Goal: Task Accomplishment & Management: Complete application form

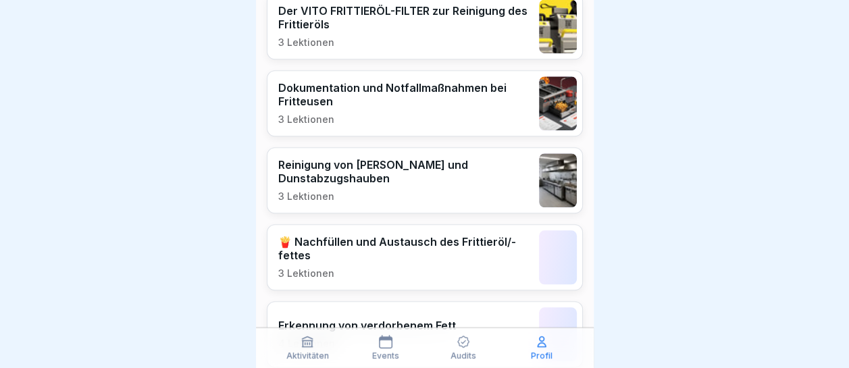
scroll to position [95, 0]
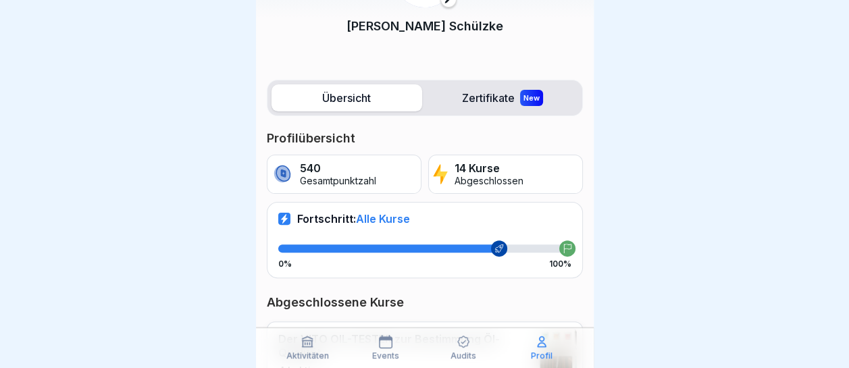
click at [303, 347] on icon at bounding box center [307, 342] width 14 height 14
click at [307, 350] on div "Aktivitäten" at bounding box center [308, 348] width 72 height 26
click at [307, 349] on div "Aktivitäten" at bounding box center [308, 348] width 72 height 26
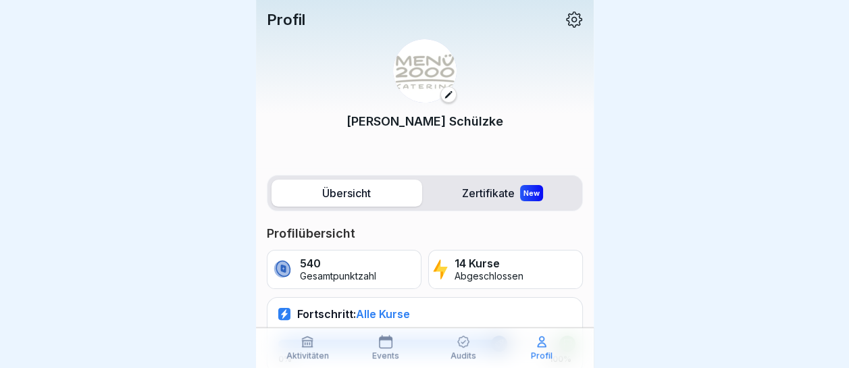
scroll to position [68, 0]
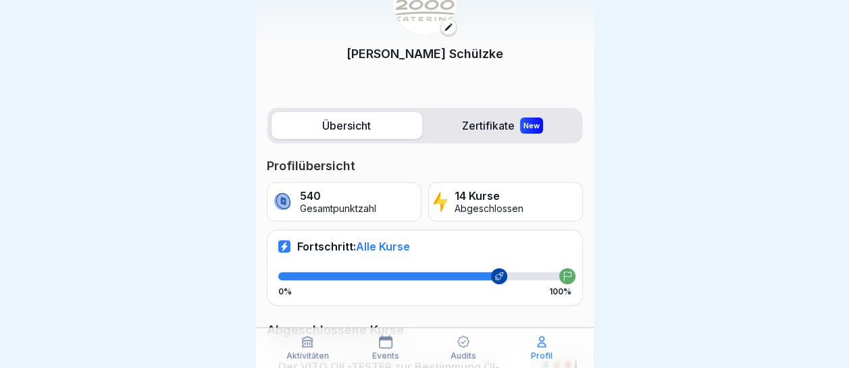
click at [457, 190] on p "14 Kurse" at bounding box center [488, 196] width 69 height 13
click at [379, 190] on div "540 Gesamtpunktzahl" at bounding box center [344, 201] width 155 height 39
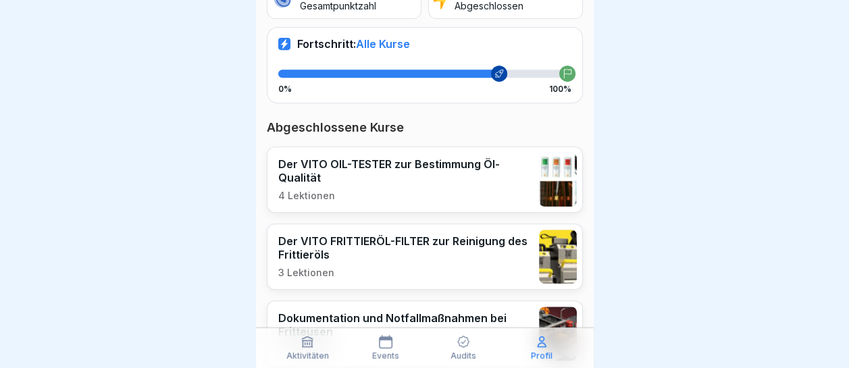
click at [388, 341] on icon at bounding box center [386, 342] width 14 height 14
click at [459, 344] on icon at bounding box center [463, 342] width 14 height 14
click at [390, 352] on p "Events" at bounding box center [385, 355] width 27 height 9
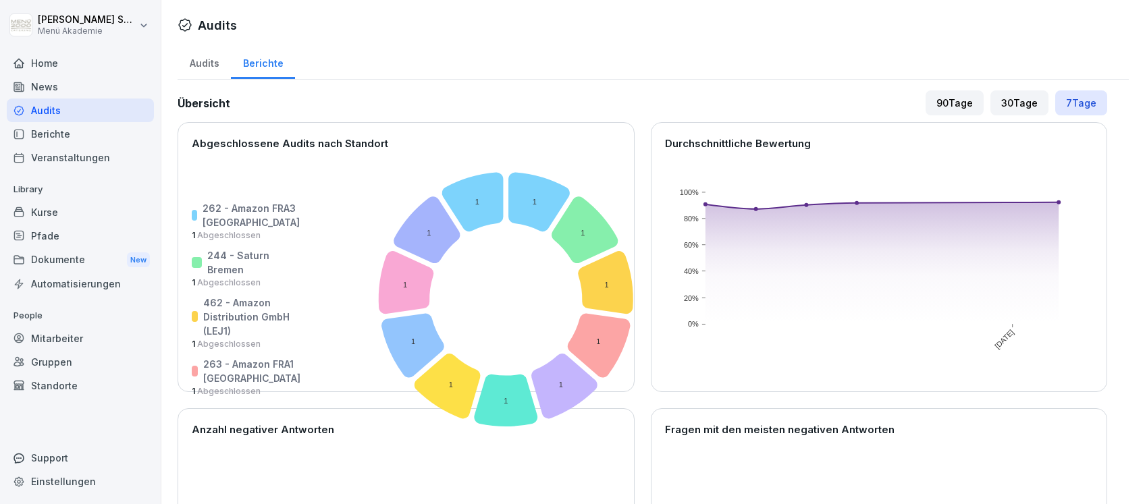
click at [52, 59] on div "Home" at bounding box center [80, 63] width 147 height 24
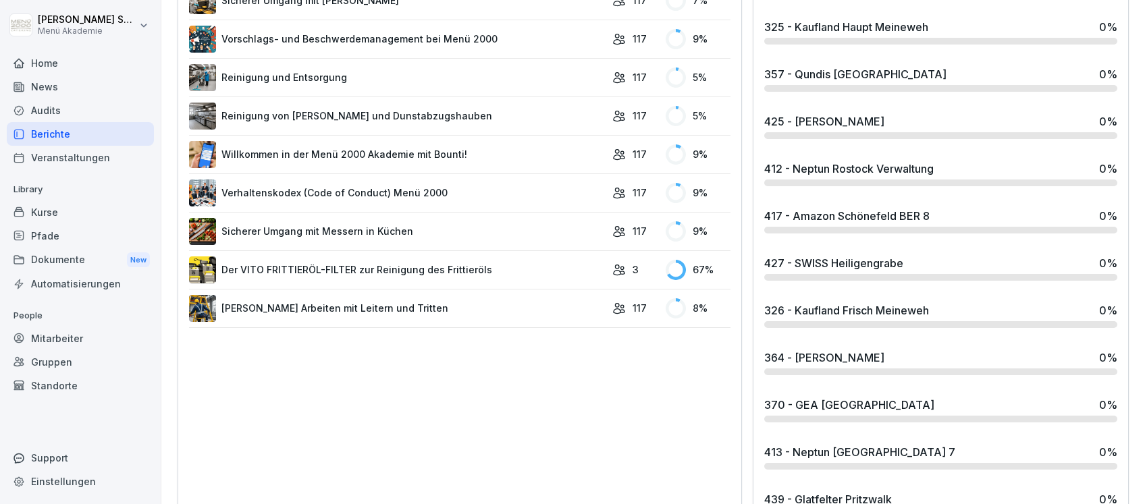
scroll to position [270, 0]
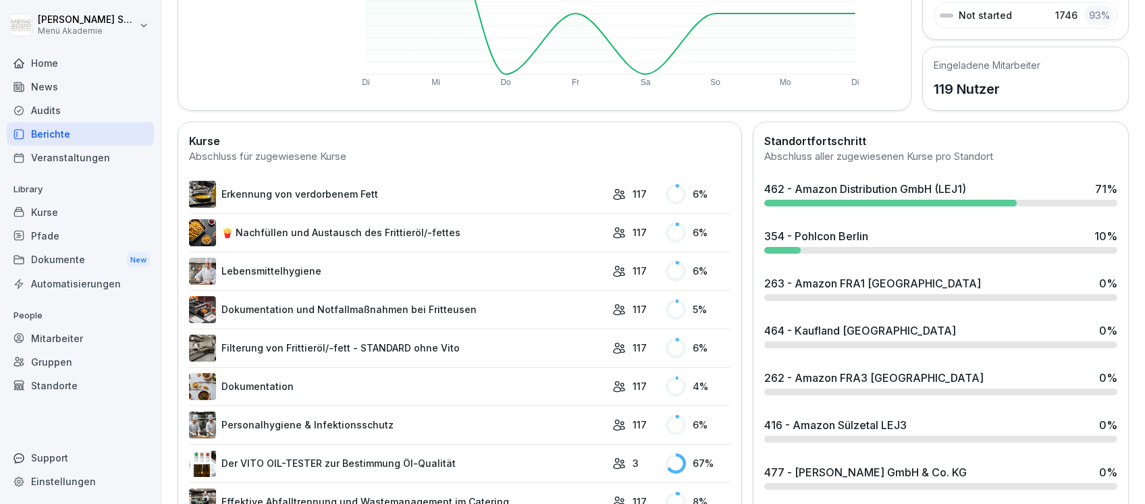
click at [883, 185] on div "462 - Amazon Distribution GmbH (LEJ1)" at bounding box center [865, 189] width 202 height 16
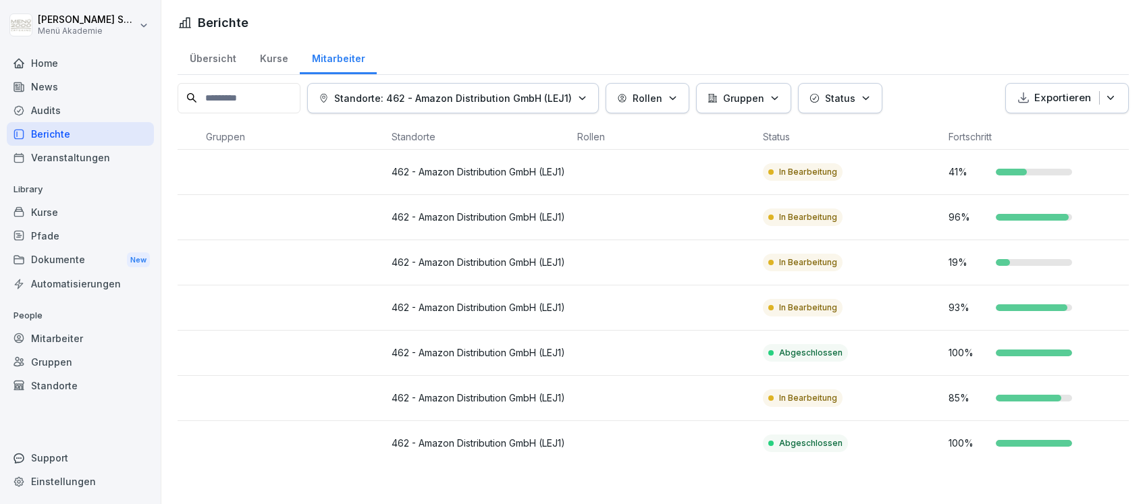
scroll to position [0, 176]
click at [459, 437] on p "462 - Amazon Distribution GmbH (LEJ1)" at bounding box center [479, 443] width 175 height 14
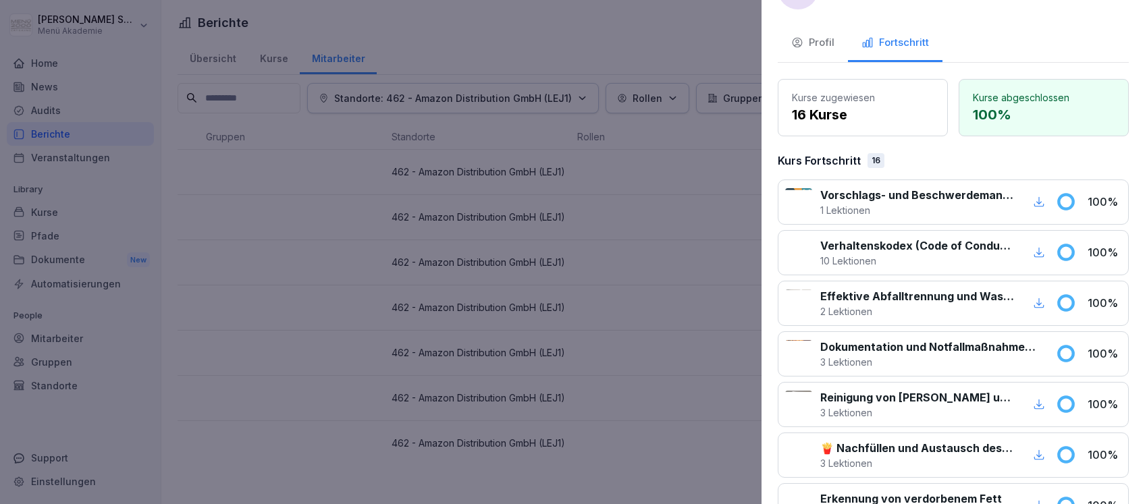
scroll to position [0, 0]
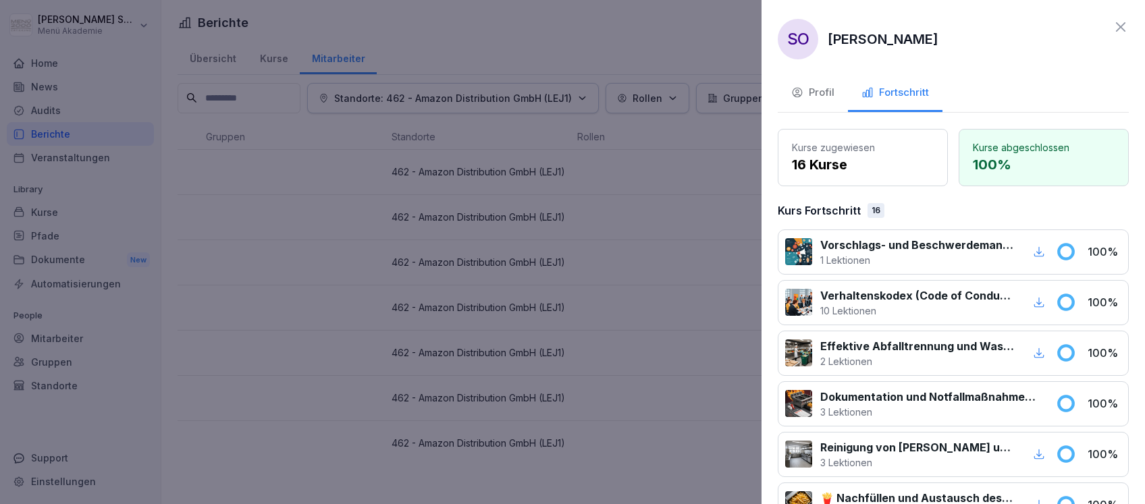
click at [814, 92] on div "Profil" at bounding box center [812, 93] width 43 height 16
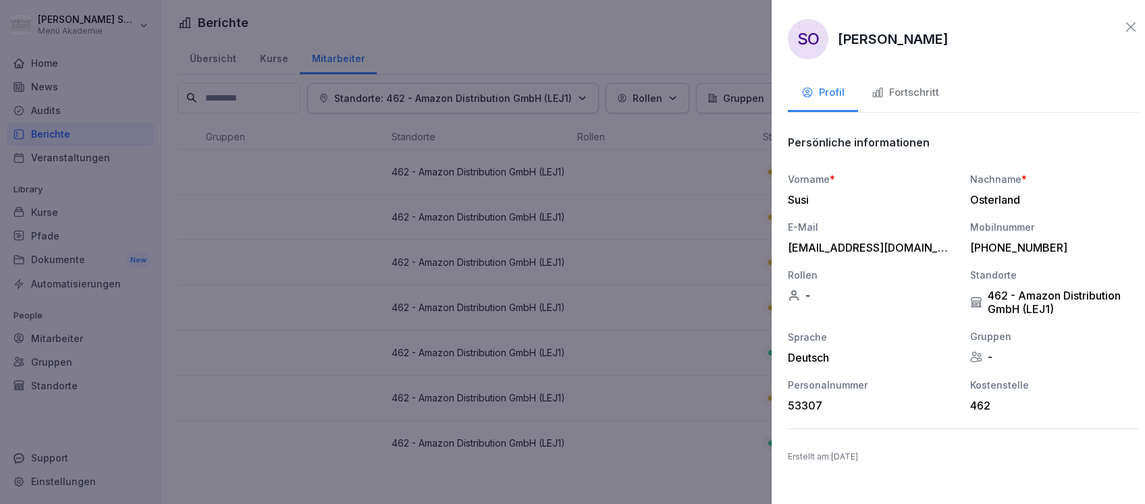
click at [601, 228] on div at bounding box center [572, 252] width 1145 height 504
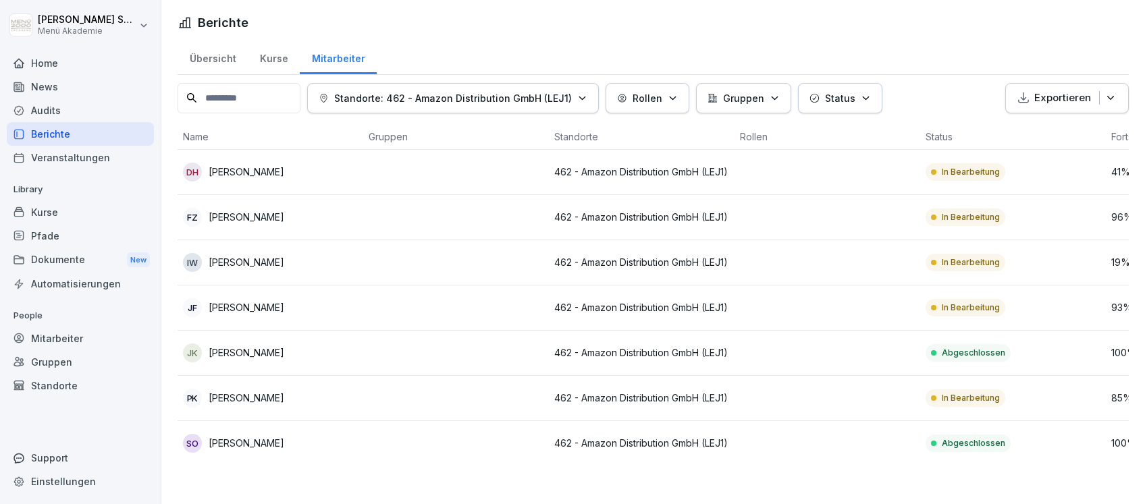
click at [606, 210] on p "462 - Amazon Distribution GmbH (LEJ1)" at bounding box center [641, 217] width 175 height 14
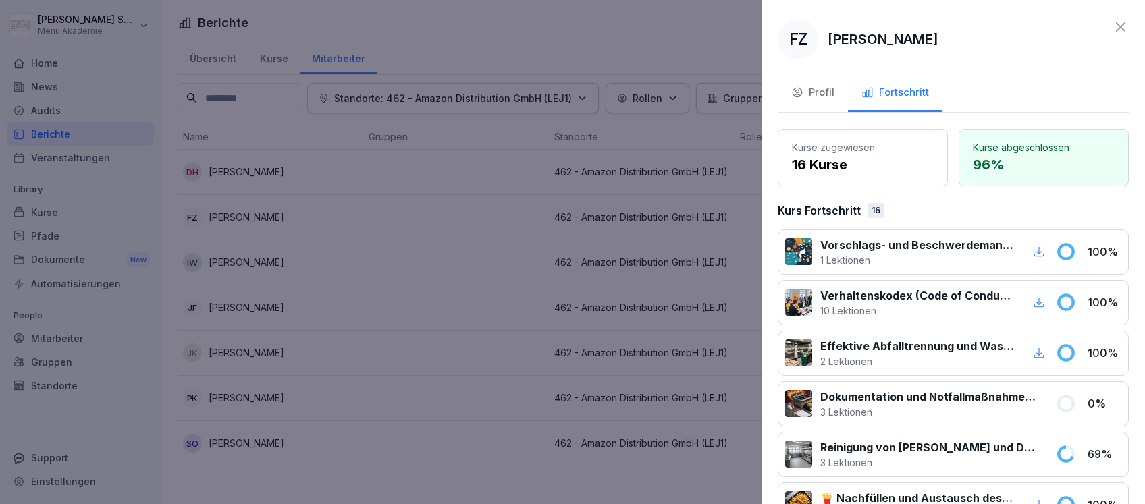
click at [1113, 24] on icon at bounding box center [1121, 27] width 16 height 16
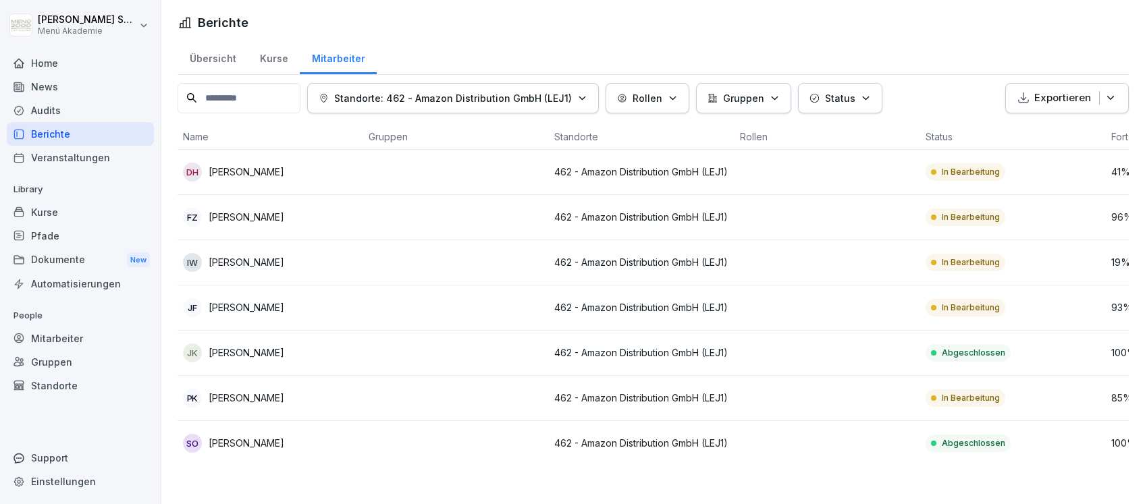
click at [219, 54] on div "Übersicht" at bounding box center [213, 57] width 70 height 34
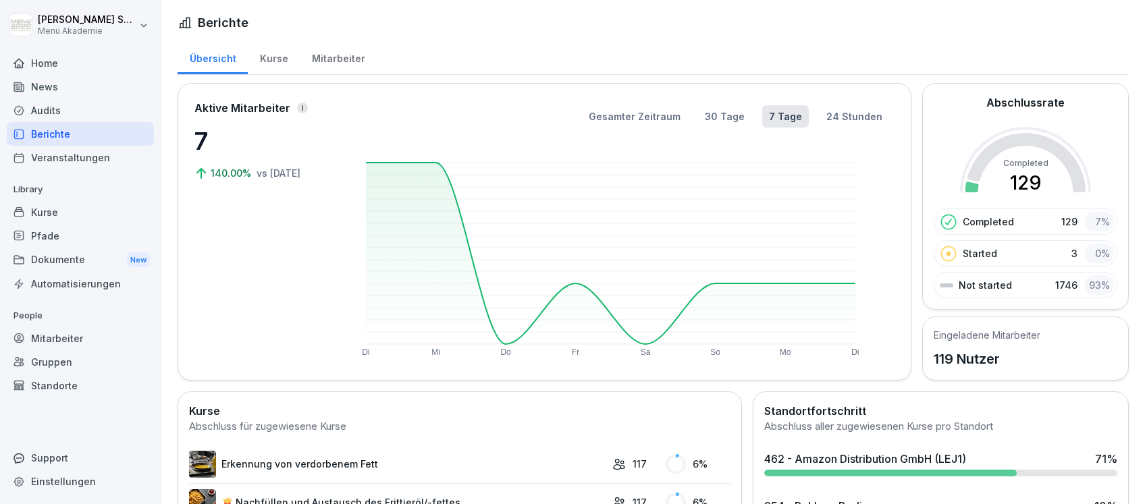
scroll to position [180, 0]
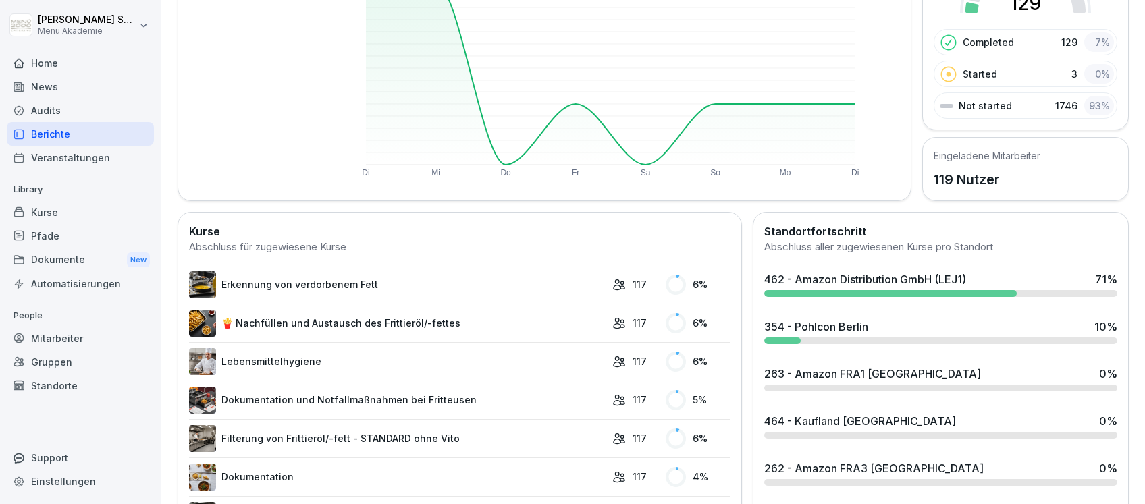
click at [321, 281] on link "Erkennung von verdorbenem Fett" at bounding box center [397, 284] width 417 height 27
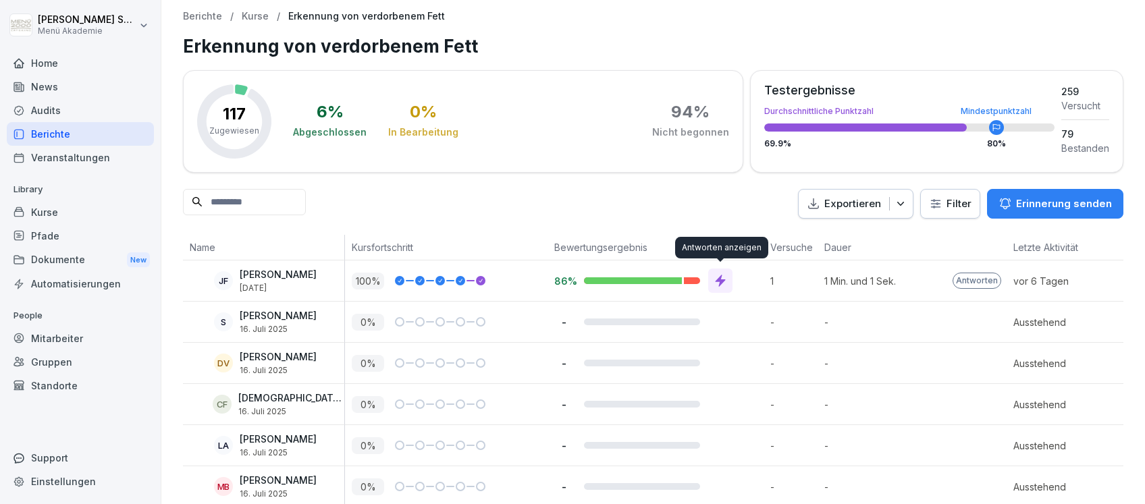
click at [721, 278] on icon at bounding box center [721, 282] width 10 height 12
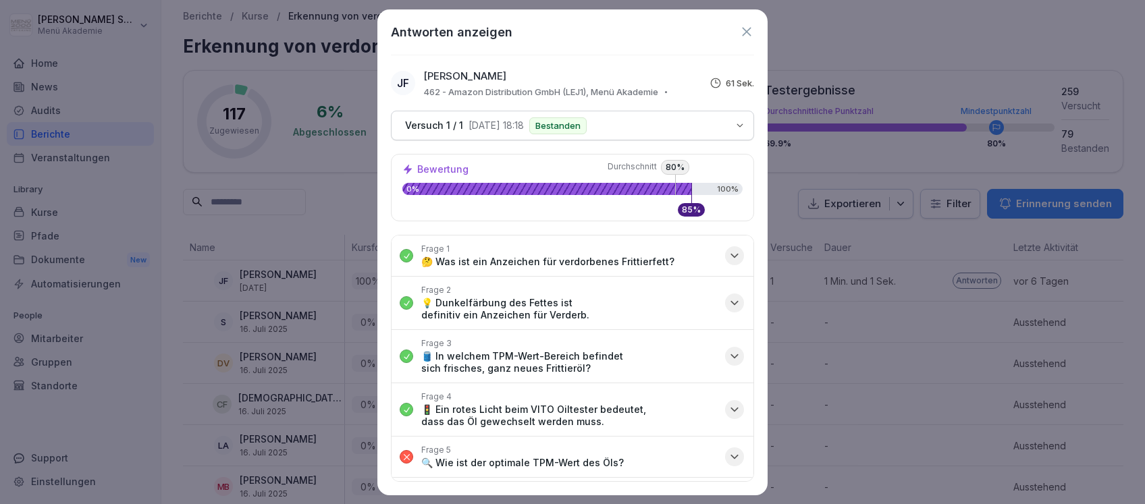
click at [728, 297] on icon "button" at bounding box center [735, 303] width 14 height 14
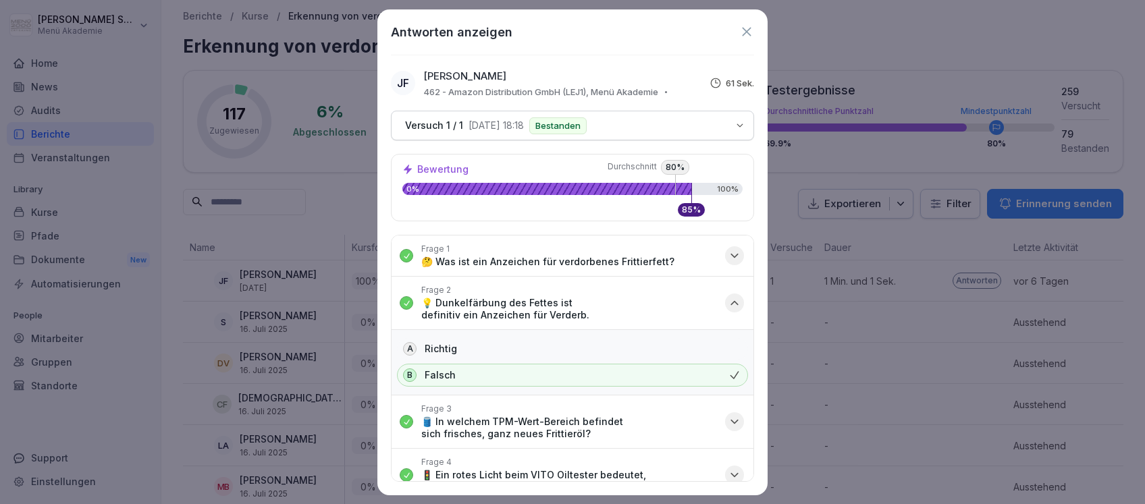
click at [728, 299] on icon "button" at bounding box center [735, 303] width 14 height 14
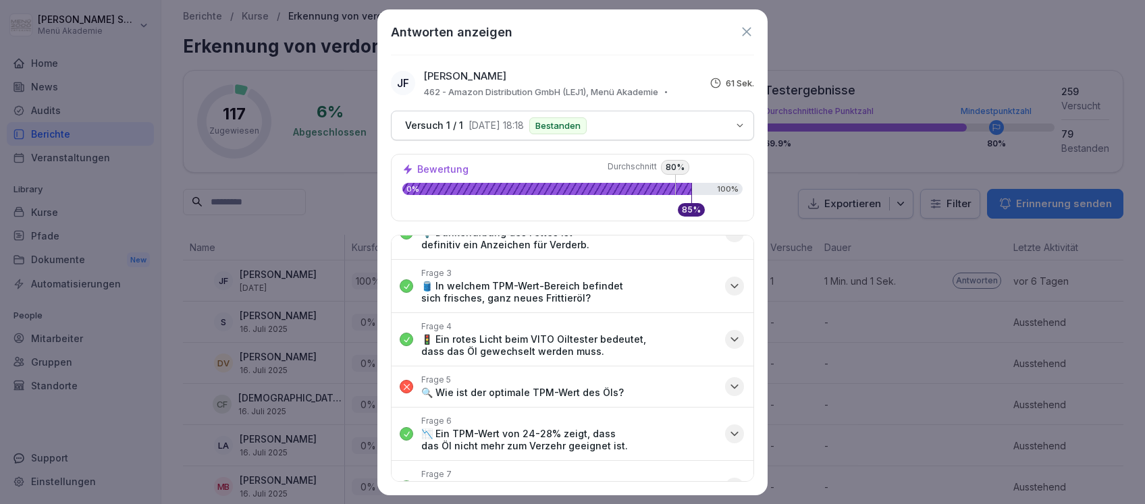
scroll to position [102, 0]
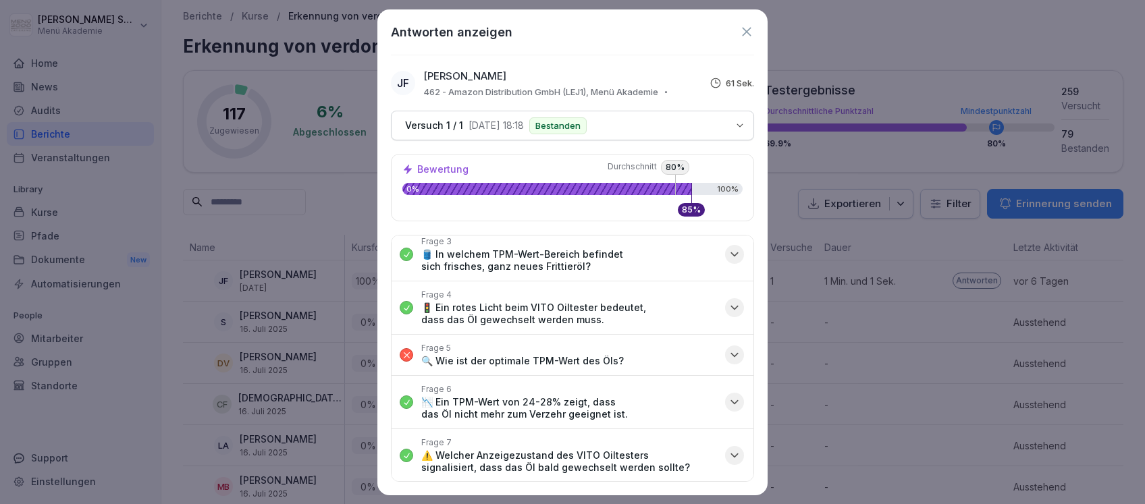
click at [744, 27] on icon at bounding box center [746, 31] width 15 height 15
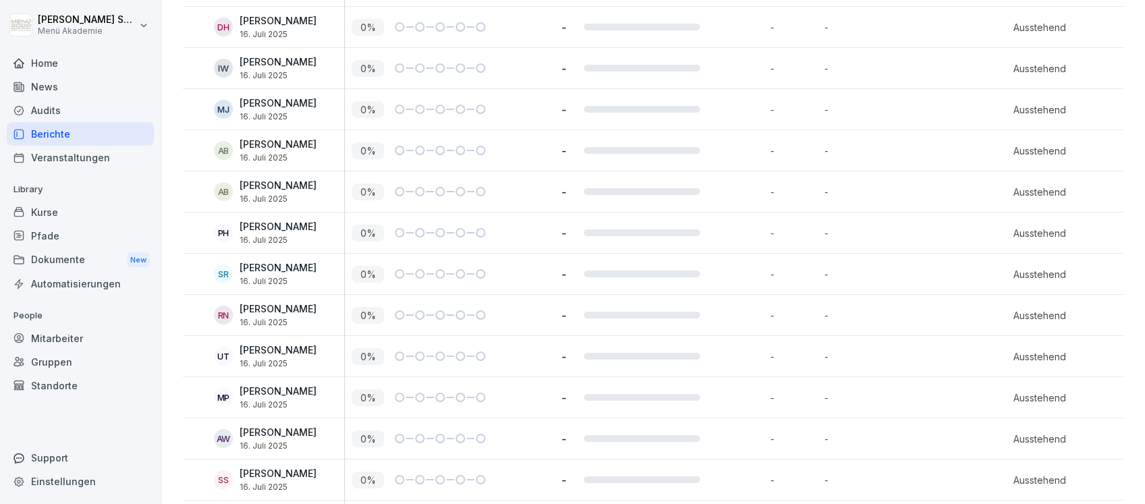
scroll to position [3511, 0]
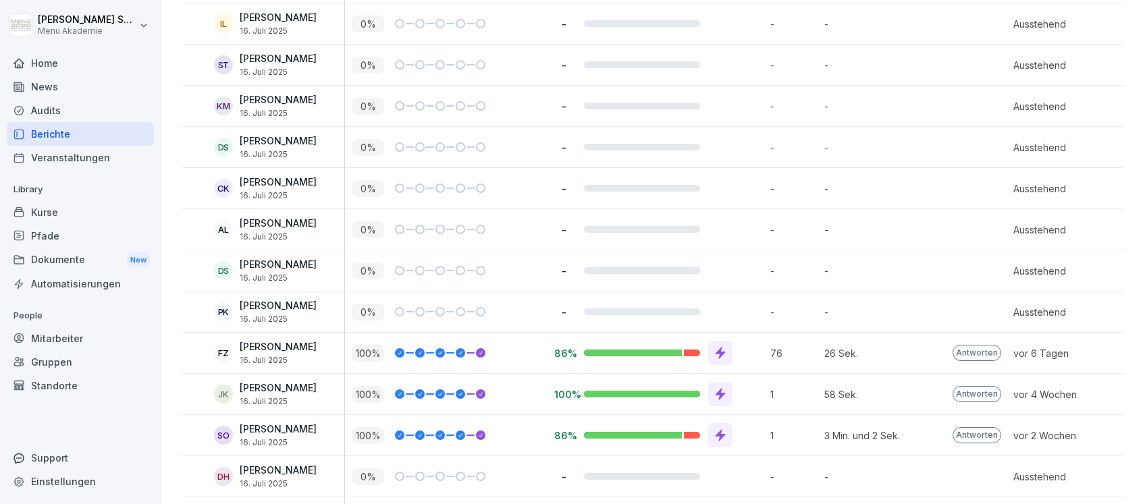
click at [714, 429] on icon at bounding box center [721, 436] width 14 height 14
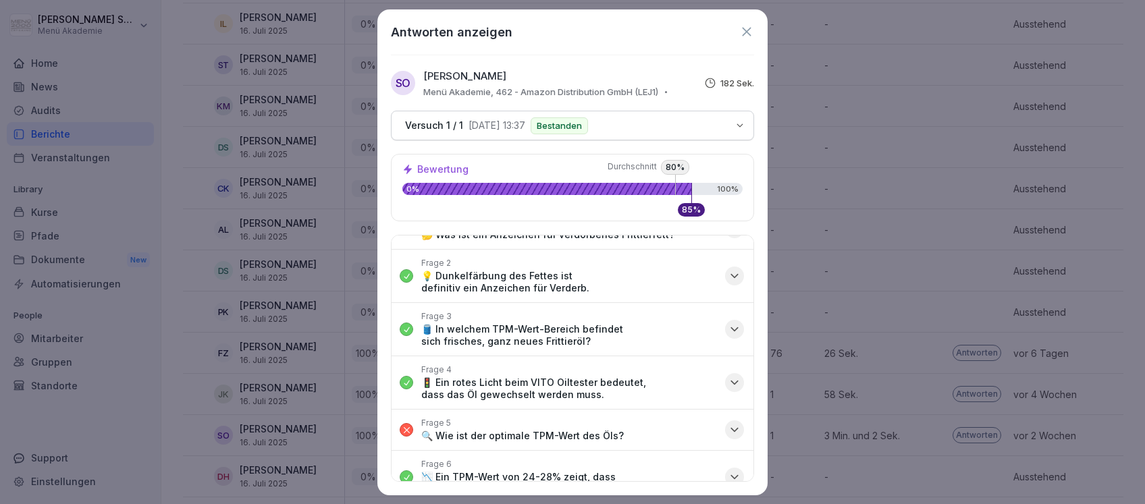
scroll to position [0, 0]
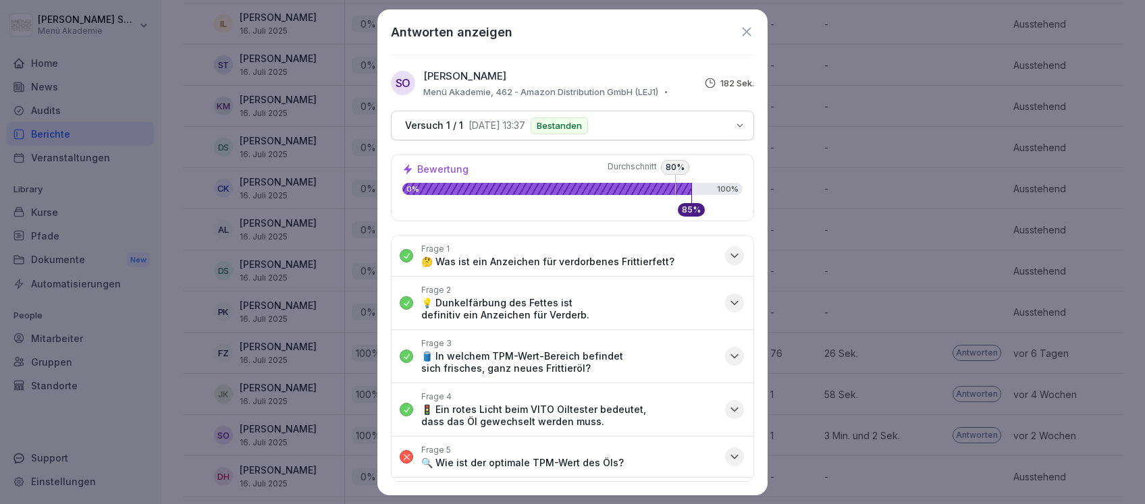
click at [747, 30] on icon at bounding box center [746, 31] width 9 height 9
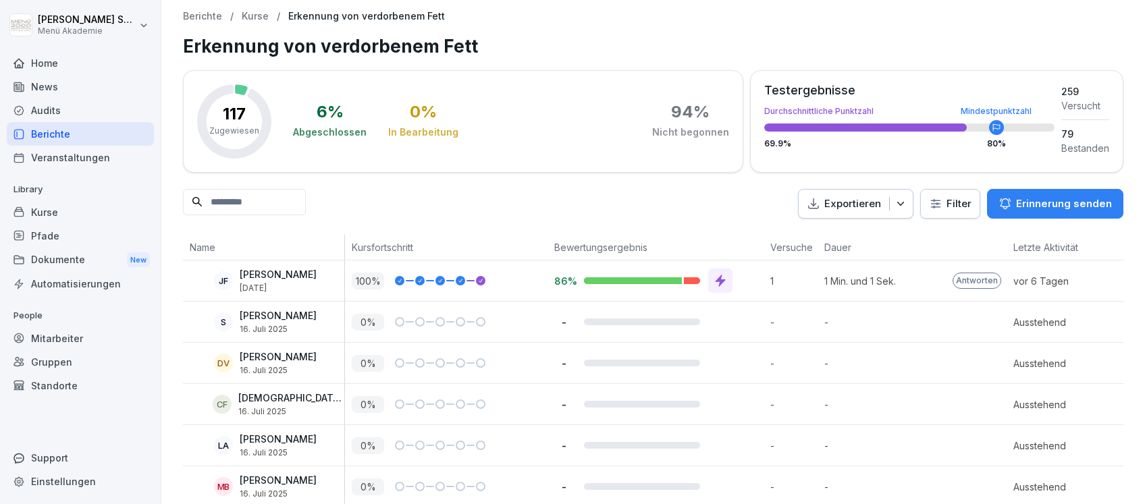
click at [61, 55] on div "Home" at bounding box center [80, 63] width 147 height 24
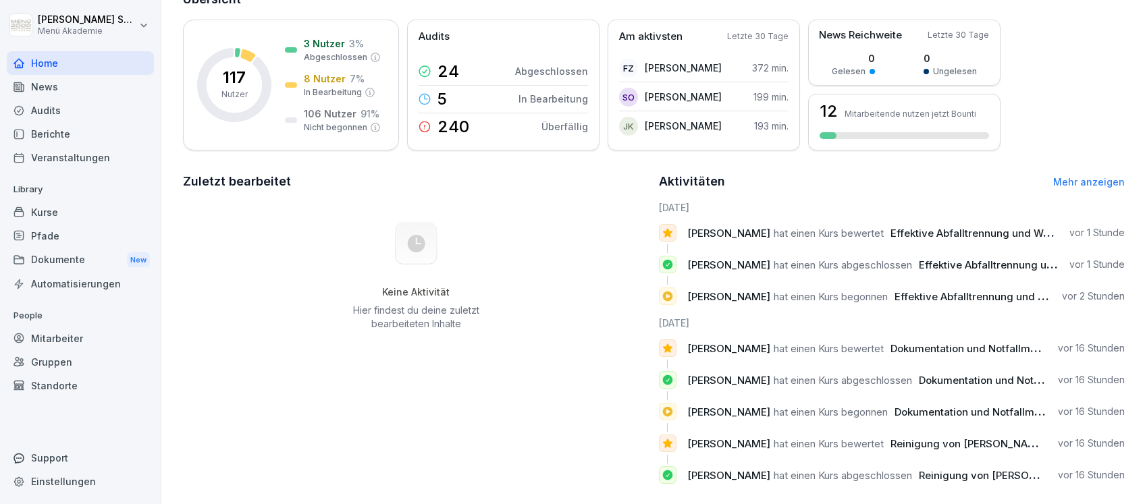
scroll to position [128, 0]
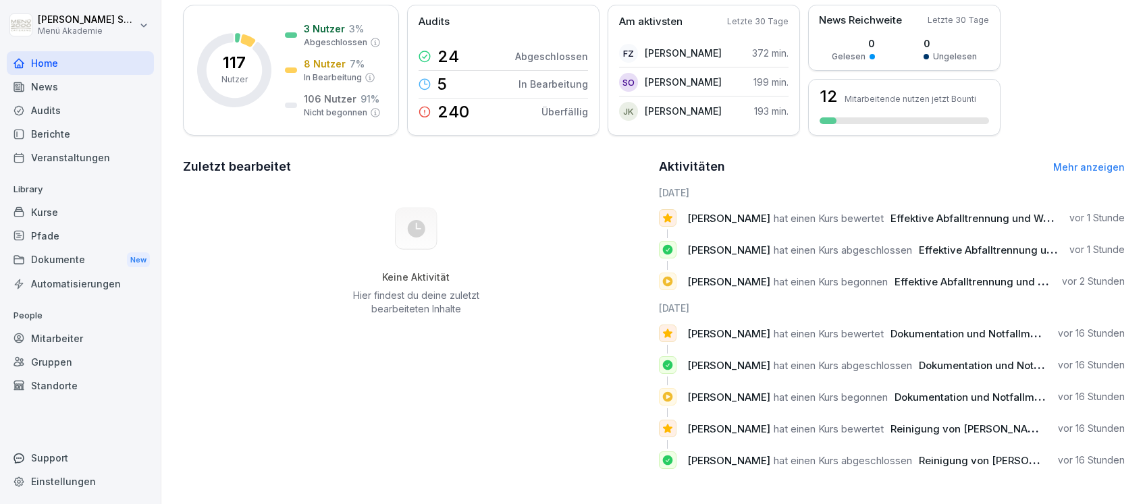
click at [1087, 161] on link "Mehr anzeigen" at bounding box center [1089, 166] width 72 height 11
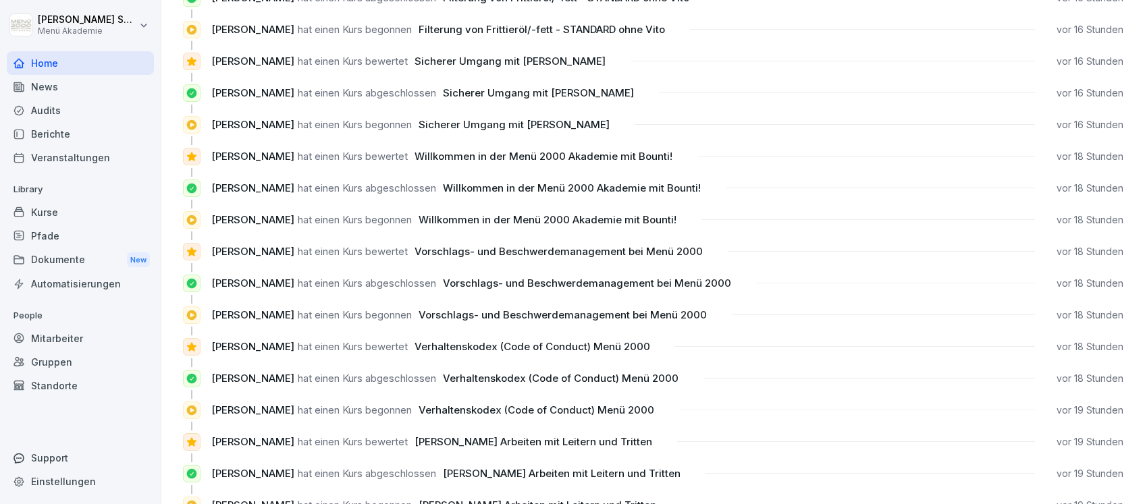
scroll to position [630, 0]
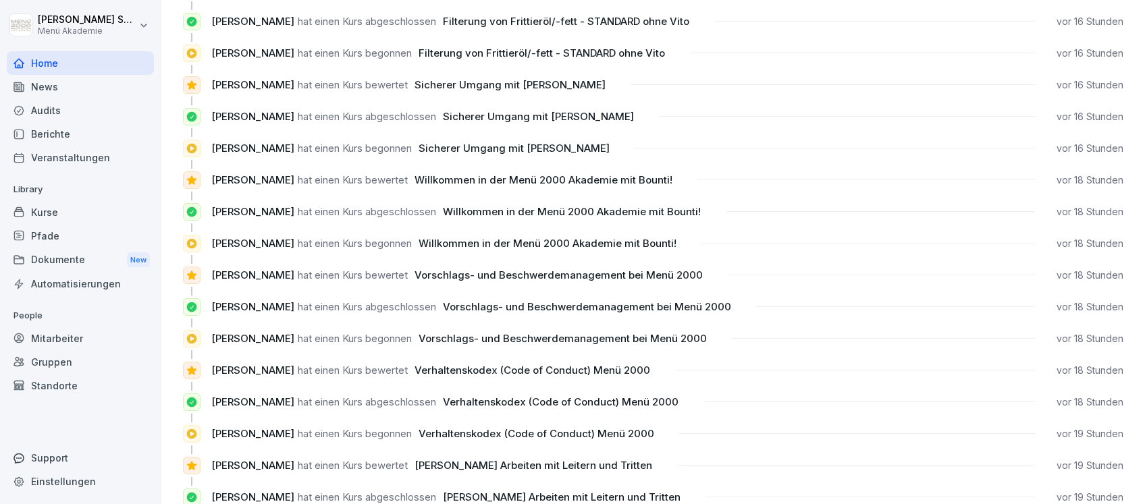
click at [47, 109] on div "Audits" at bounding box center [80, 111] width 147 height 24
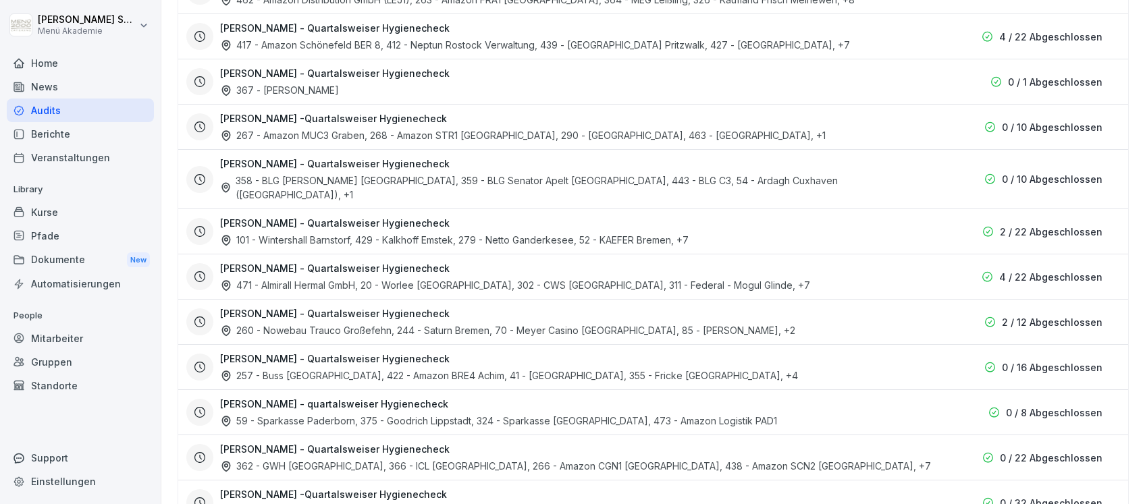
scroll to position [554, 0]
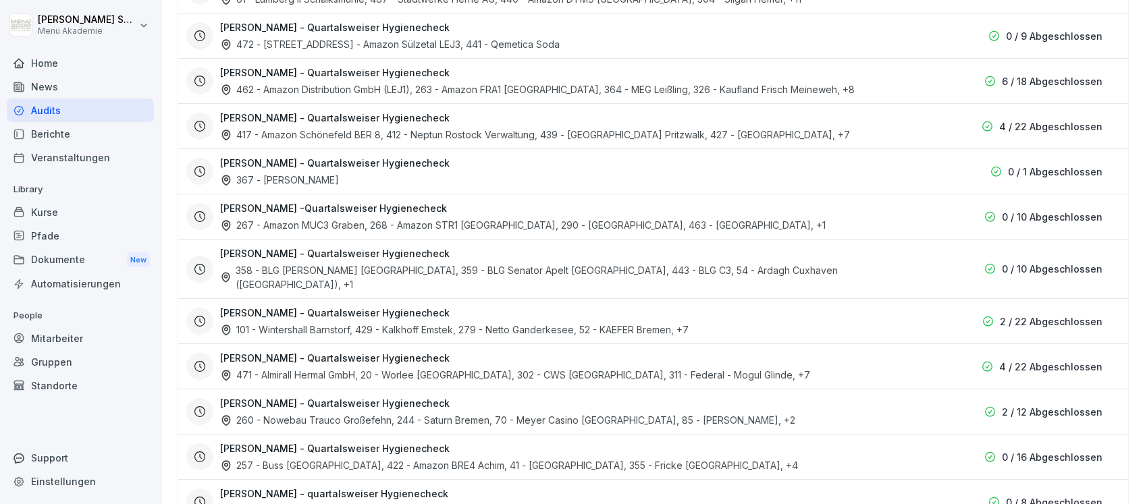
click at [325, 113] on h3 "Sascha Schülzke - Quartalsweiser Hygienecheck" at bounding box center [335, 118] width 230 height 14
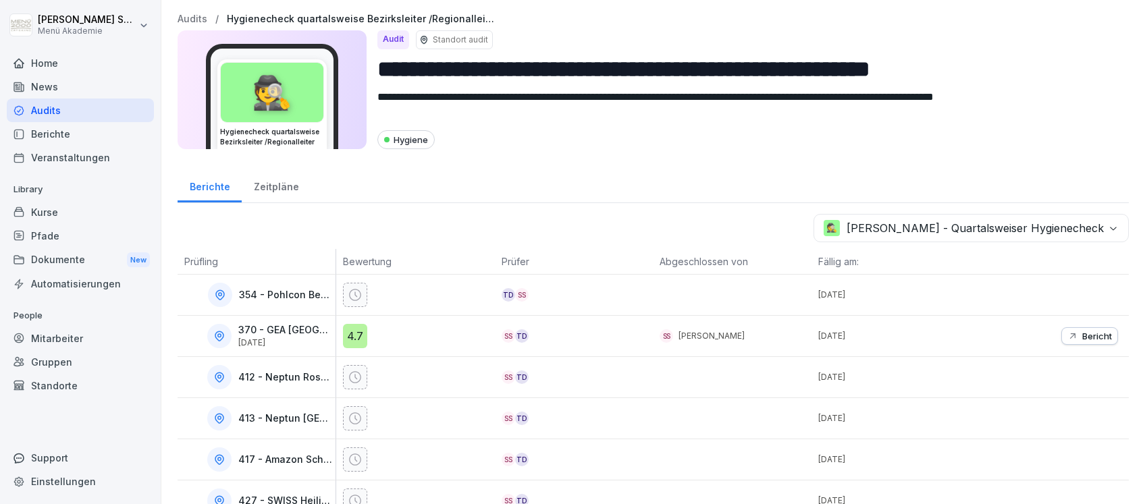
click at [276, 186] on div "Zeitpläne" at bounding box center [276, 185] width 69 height 34
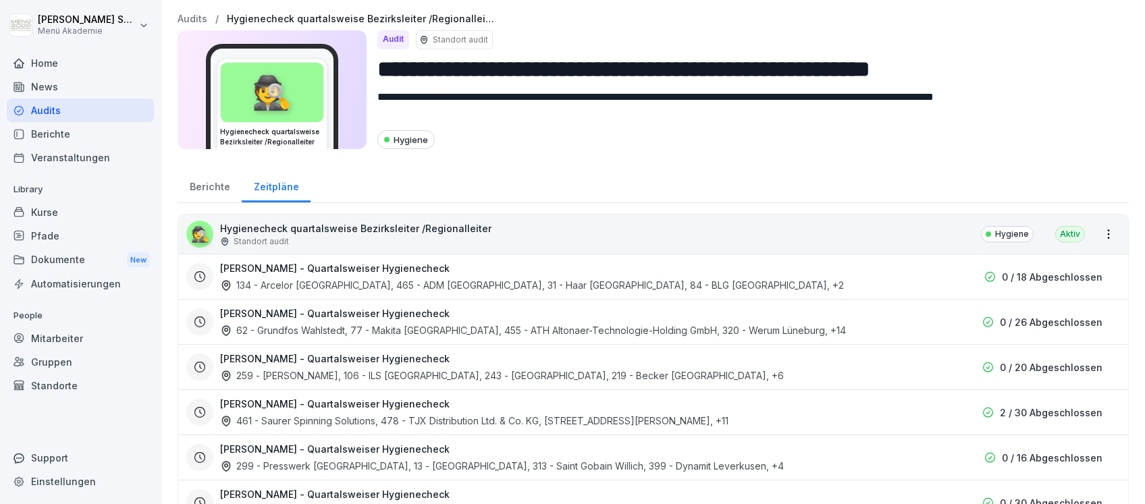
click at [200, 179] on div "Berichte" at bounding box center [210, 185] width 64 height 34
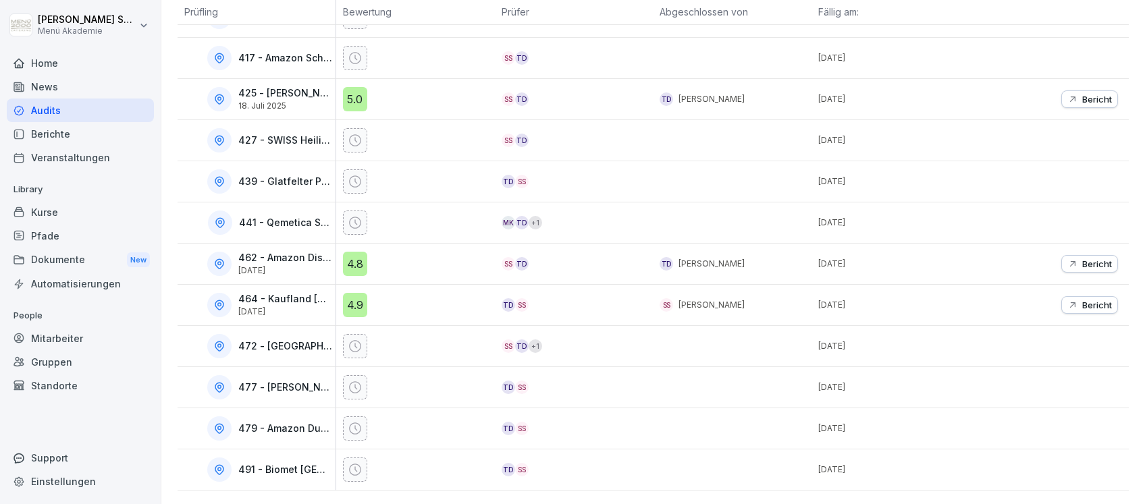
scroll to position [743, 0]
click at [57, 138] on div "Berichte" at bounding box center [80, 134] width 147 height 24
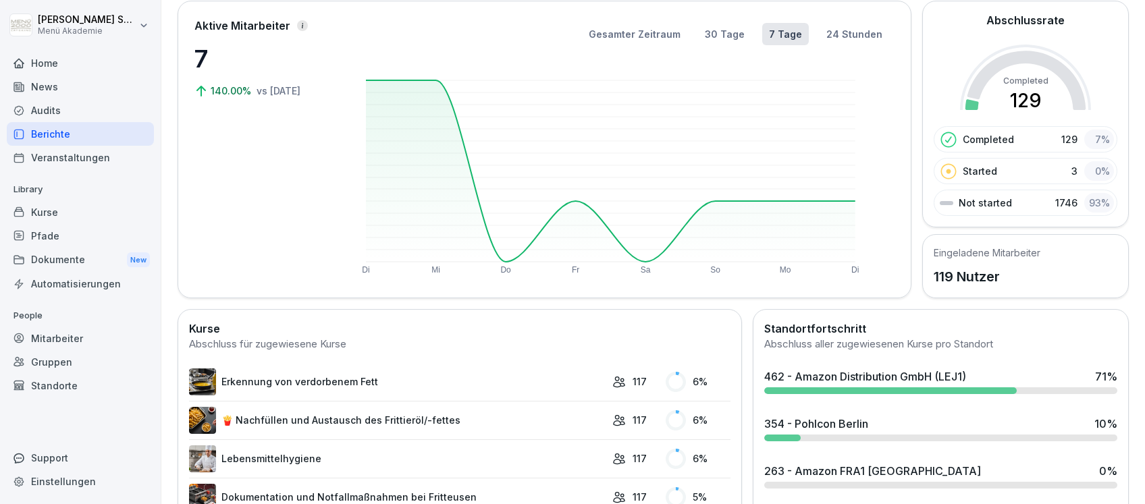
click at [54, 111] on div "Audits" at bounding box center [80, 111] width 147 height 24
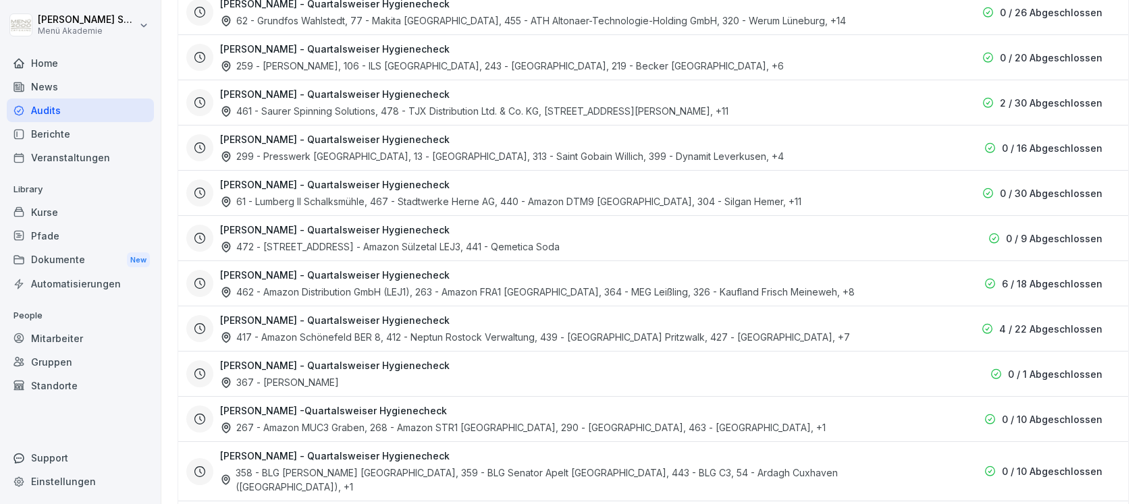
scroll to position [373, 0]
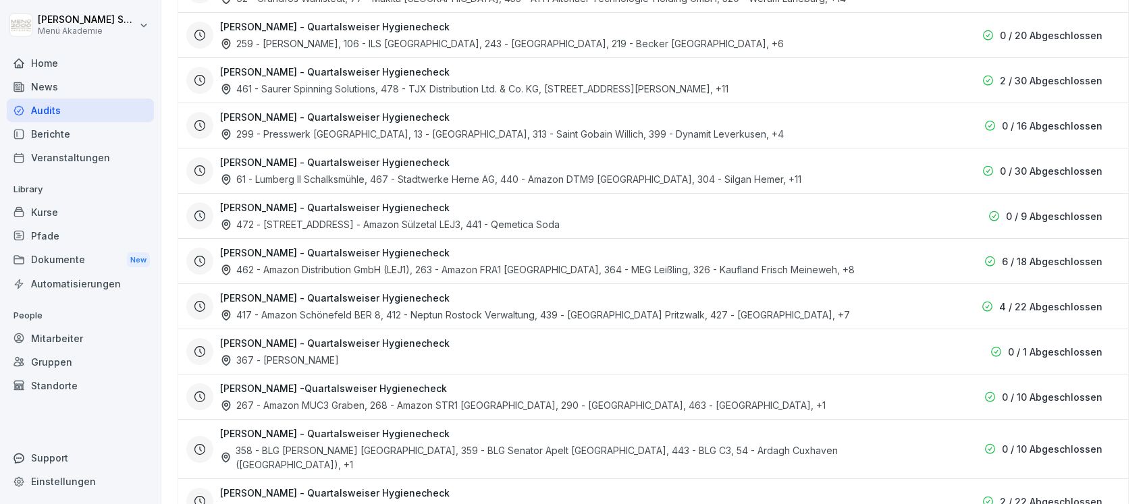
click at [293, 303] on div "Sascha Schülzke - Quartalsweiser Hygienecheck 417 - Amazon Schönefeld BER 8, 41…" at bounding box center [577, 306] width 714 height 31
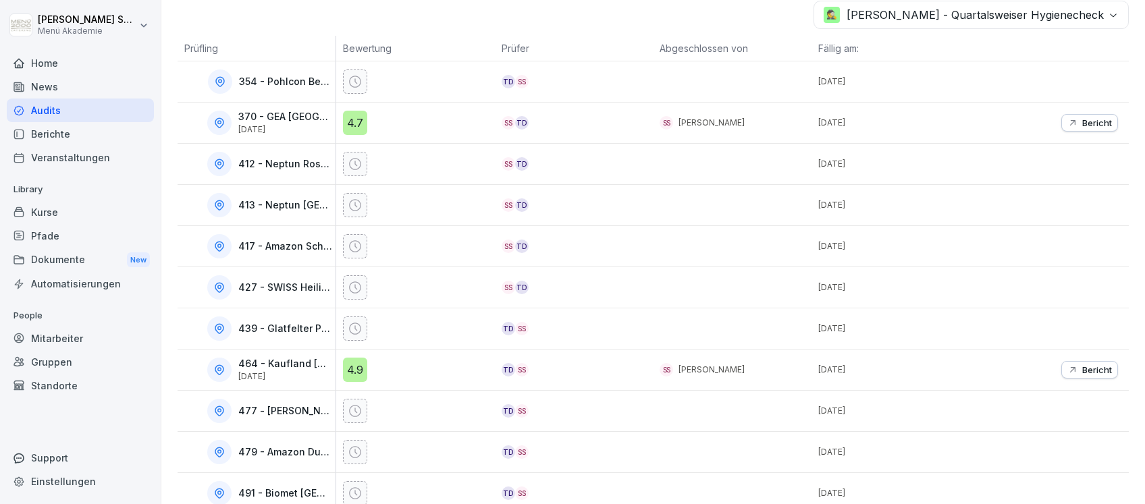
scroll to position [249, 0]
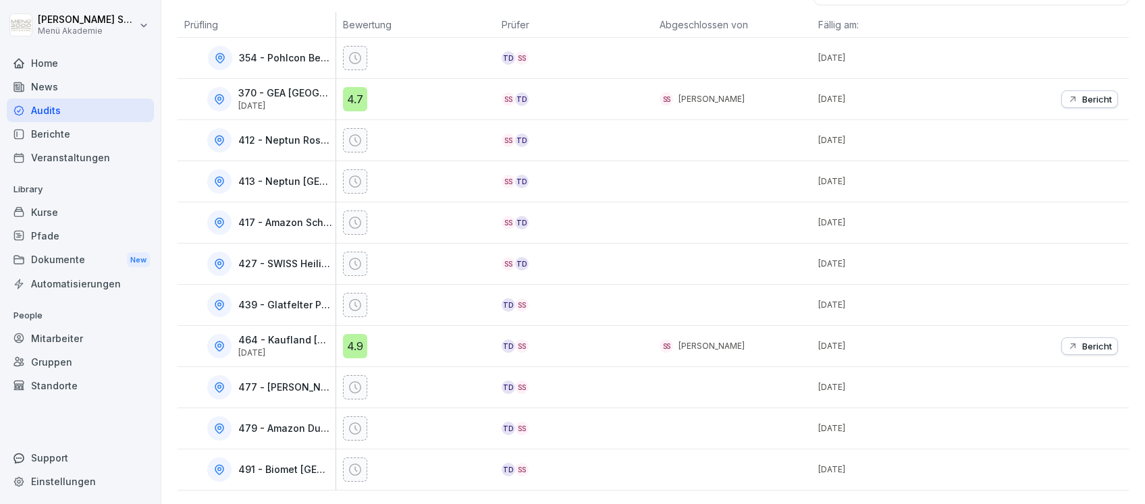
click at [215, 300] on icon at bounding box center [219, 304] width 8 height 9
click at [348, 298] on icon at bounding box center [355, 305] width 14 height 14
click at [515, 298] on div "SS" at bounding box center [522, 305] width 14 height 14
click at [847, 299] on p "1. Feb. 2026" at bounding box center [894, 305] width 152 height 12
click at [269, 300] on p "439 - Glatfelter Pritzwalk" at bounding box center [285, 305] width 95 height 11
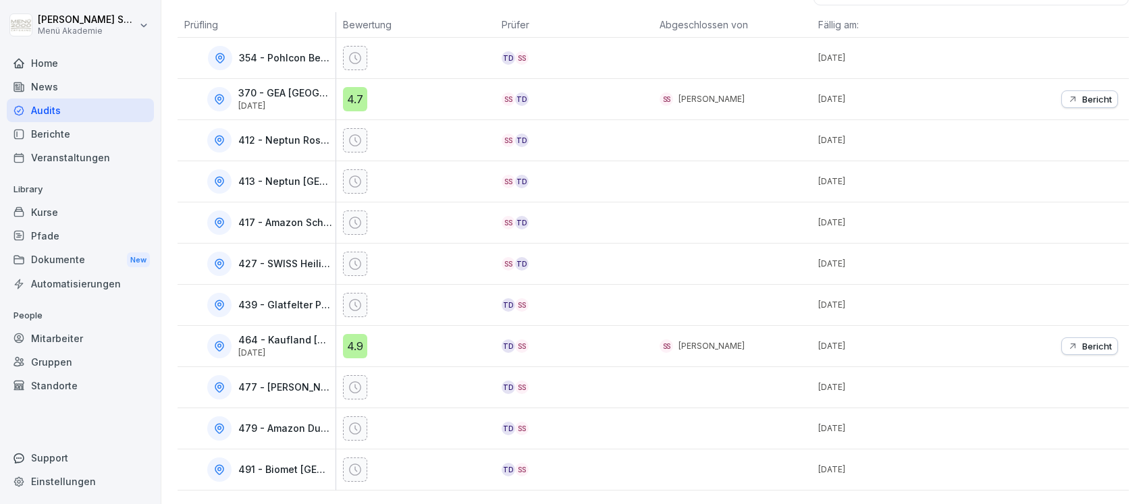
click at [221, 299] on icon at bounding box center [219, 305] width 12 height 12
drag, startPoint x: 221, startPoint y: 288, endPoint x: 284, endPoint y: 289, distance: 63.5
click at [284, 300] on p "439 - Glatfelter Pritzwalk" at bounding box center [285, 305] width 95 height 11
click at [311, 300] on p "439 - Glatfelter Pritzwalk" at bounding box center [285, 305] width 95 height 11
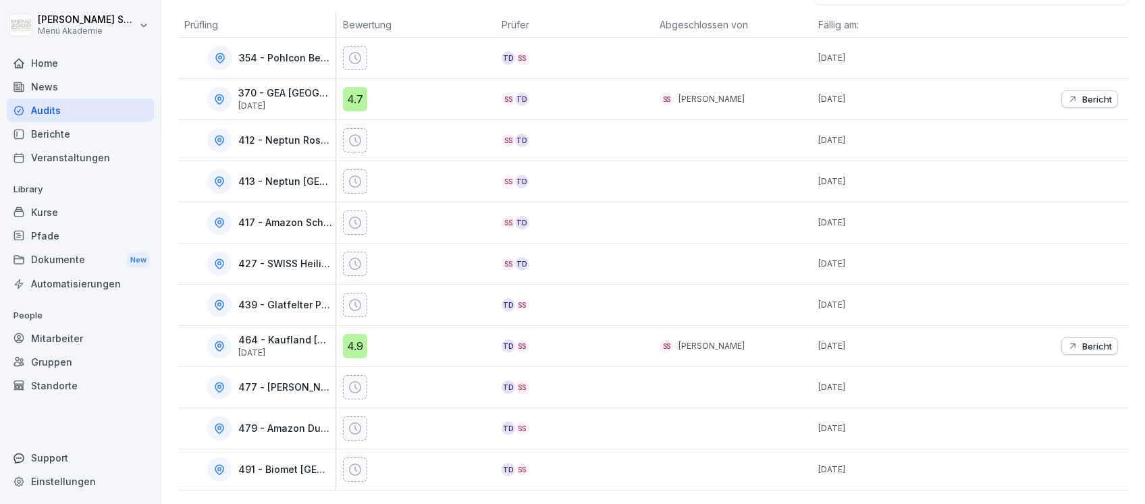
click at [270, 335] on p "464 - Kaufland [GEOGRAPHIC_DATA]" at bounding box center [285, 340] width 95 height 11
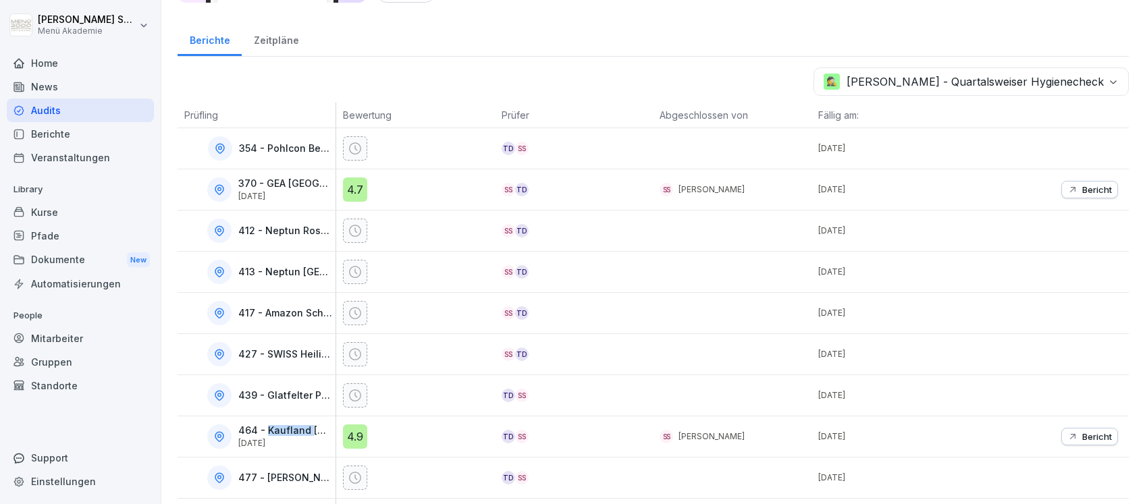
scroll to position [0, 0]
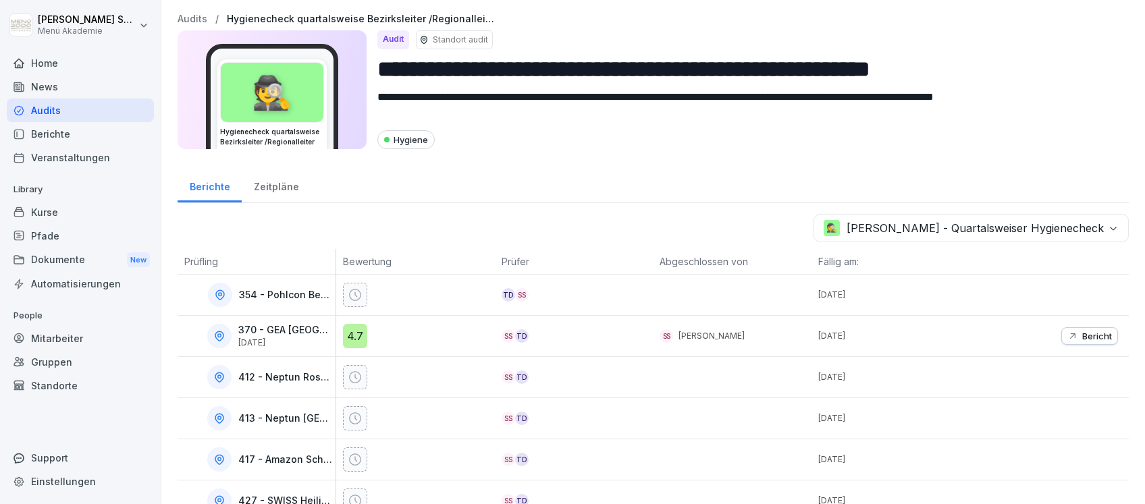
click at [283, 186] on div "Zeitpläne" at bounding box center [276, 185] width 69 height 34
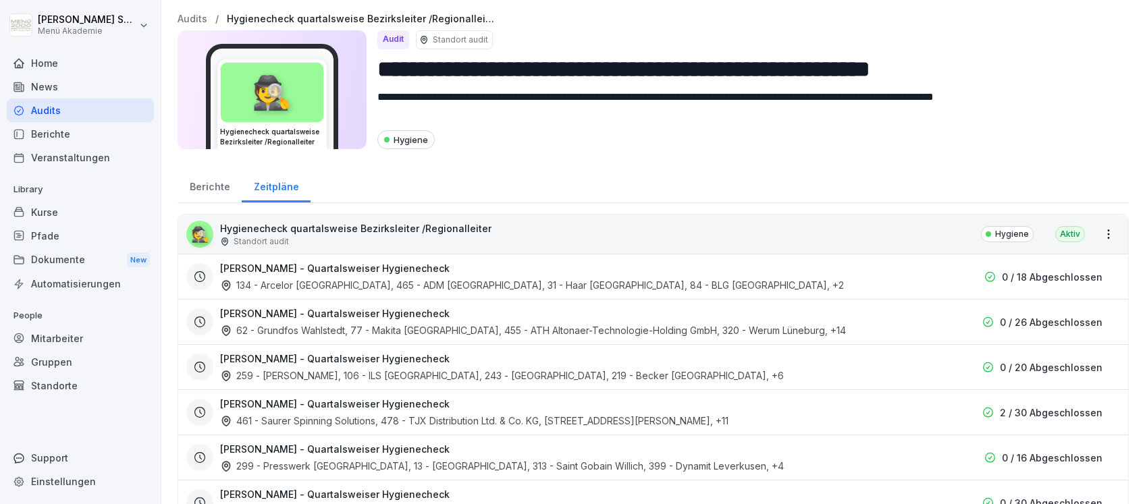
click at [207, 187] on div "Berichte" at bounding box center [210, 185] width 64 height 34
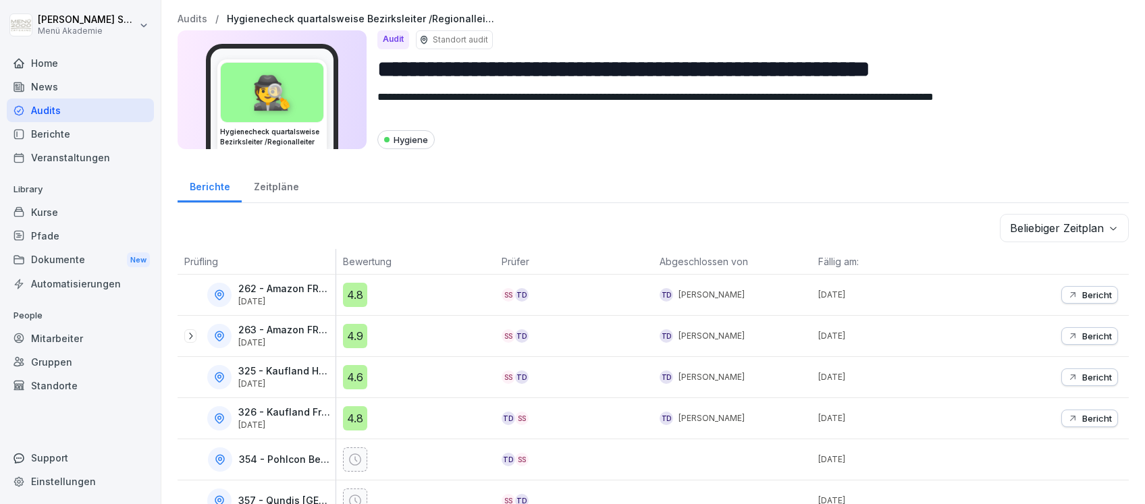
click at [276, 182] on div "Zeitpläne" at bounding box center [276, 185] width 69 height 34
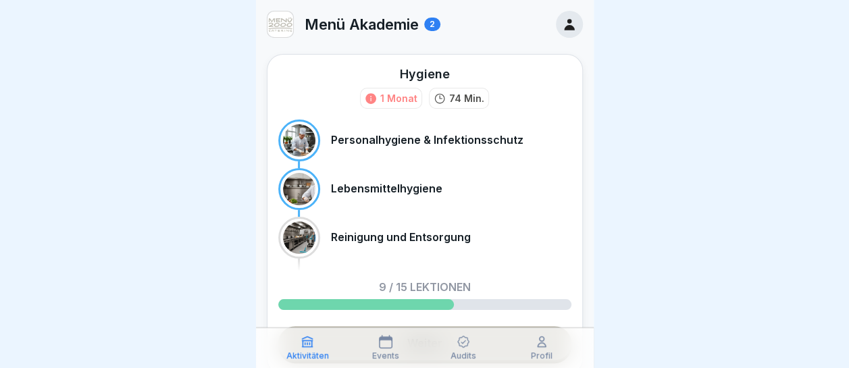
click at [471, 349] on div "Audits" at bounding box center [464, 348] width 72 height 26
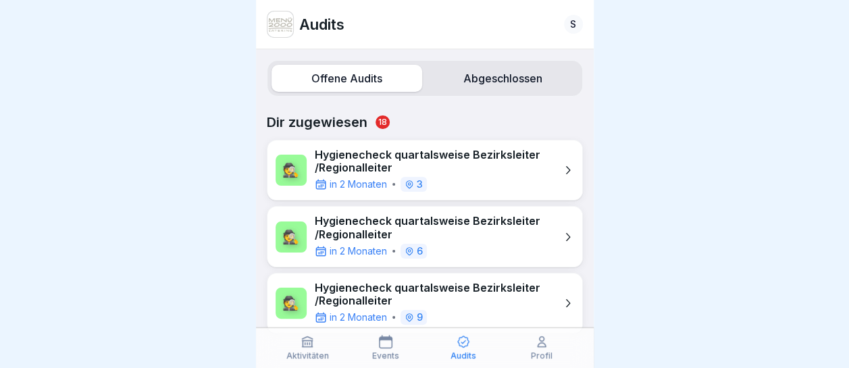
scroll to position [18, 0]
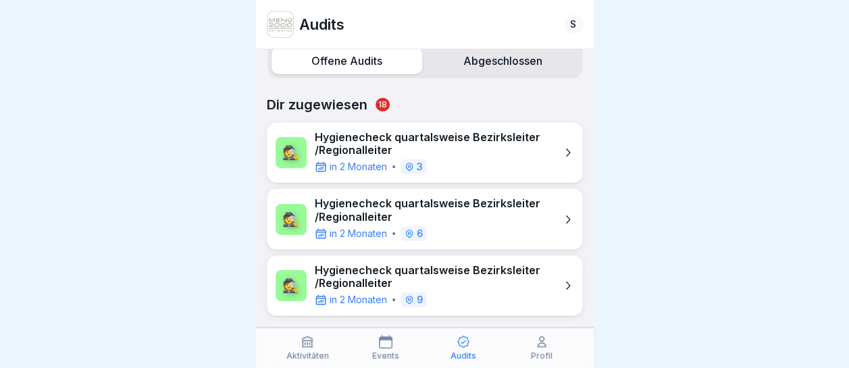
click at [368, 266] on p "Hygienecheck quartalsweise Bezirksleiter /Regionalleiter" at bounding box center [435, 277] width 240 height 26
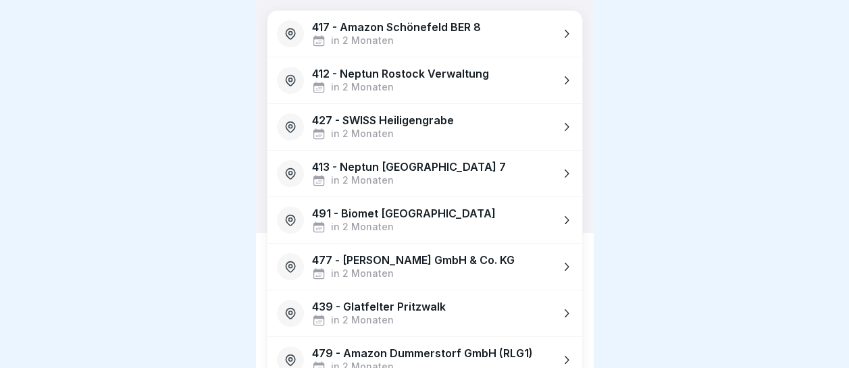
scroll to position [203, 0]
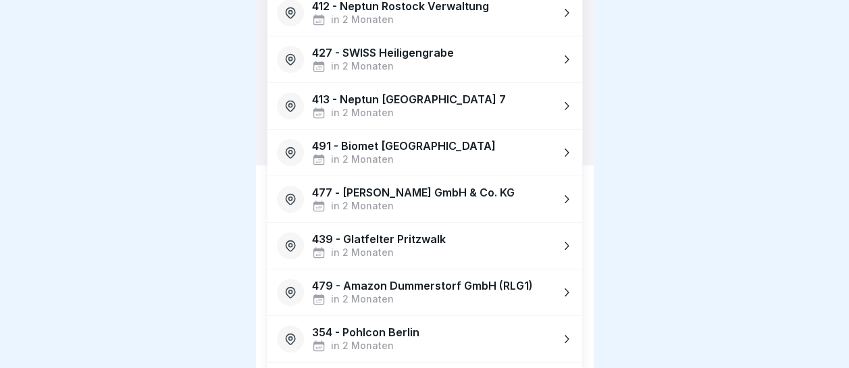
click at [548, 243] on div "439 - Glatfelter Pritzwalk in 2 Monaten" at bounding box center [424, 246] width 315 height 46
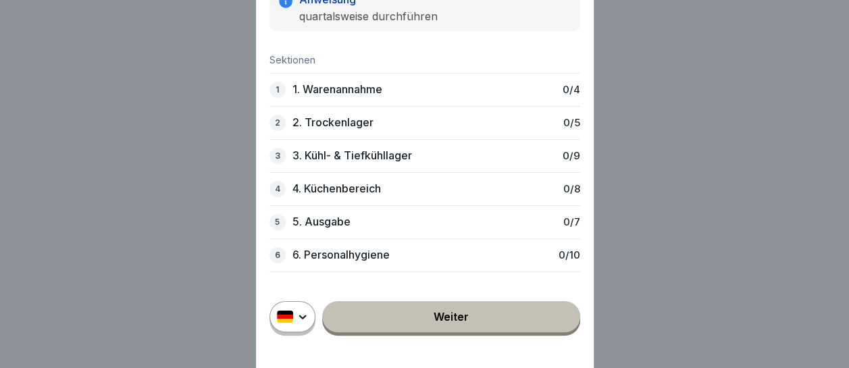
click at [515, 315] on link "Weiter" at bounding box center [451, 316] width 258 height 31
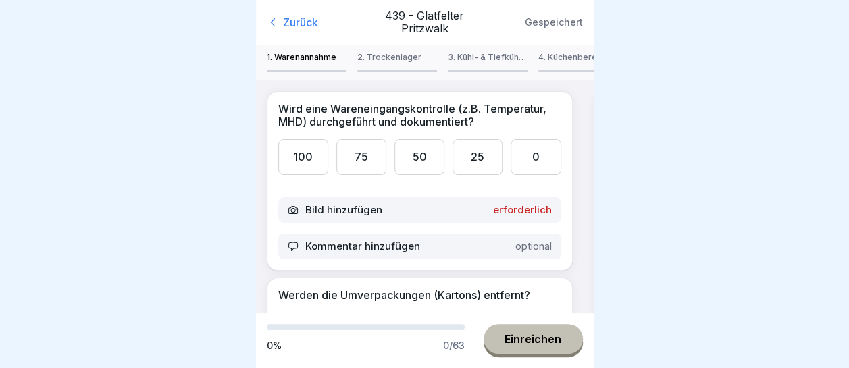
click at [297, 160] on div "100" at bounding box center [303, 157] width 50 height 36
click at [301, 157] on div "100" at bounding box center [303, 157] width 50 height 36
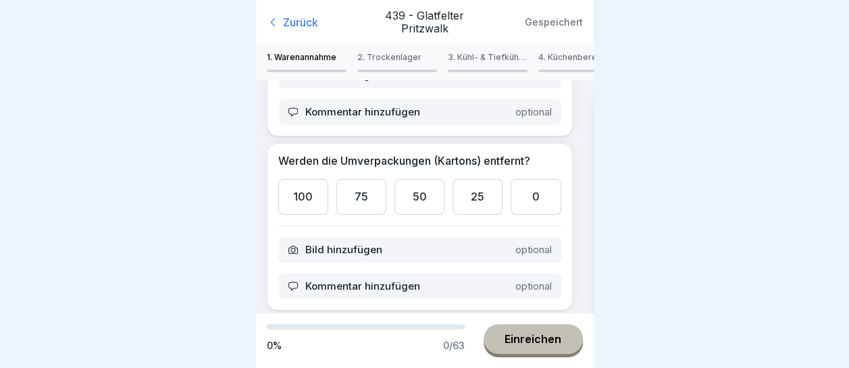
scroll to position [135, 0]
click at [312, 186] on div "100" at bounding box center [303, 196] width 50 height 36
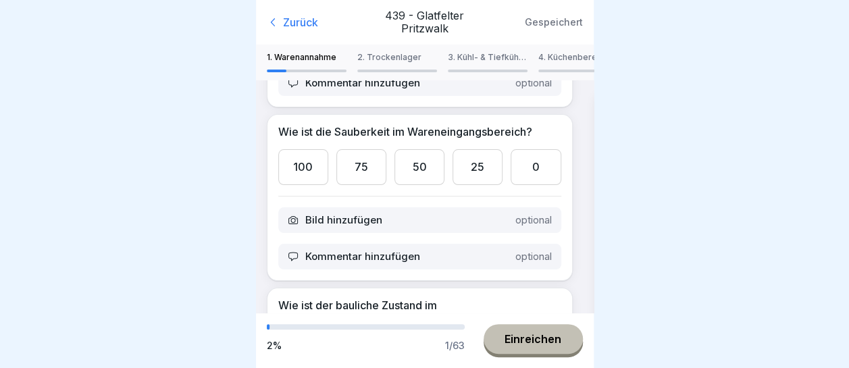
click at [297, 159] on div "100" at bounding box center [303, 167] width 50 height 36
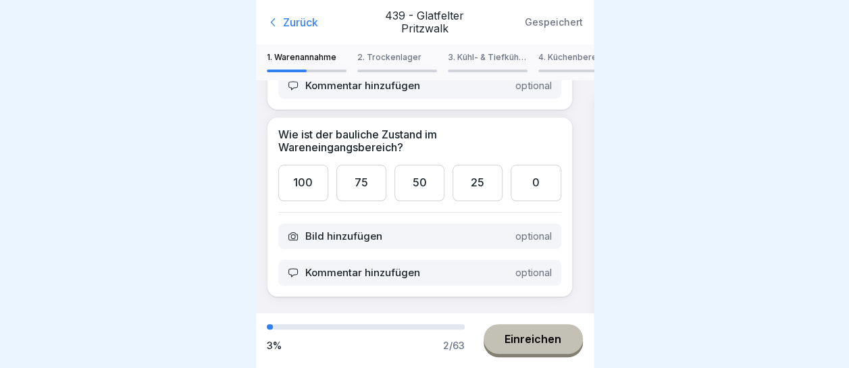
scroll to position [514, 0]
click at [302, 165] on div "100" at bounding box center [303, 183] width 50 height 36
click at [547, 336] on div "Einreichen" at bounding box center [532, 339] width 57 height 12
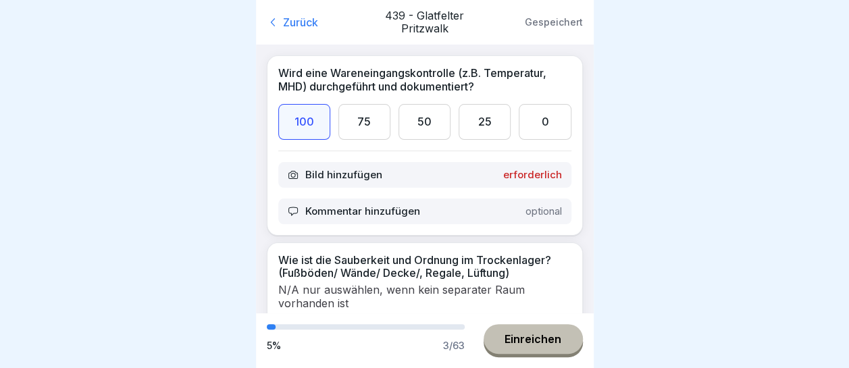
click at [361, 171] on p "Bild hinzufügen" at bounding box center [343, 175] width 77 height 12
